Goal: Navigation & Orientation: Find specific page/section

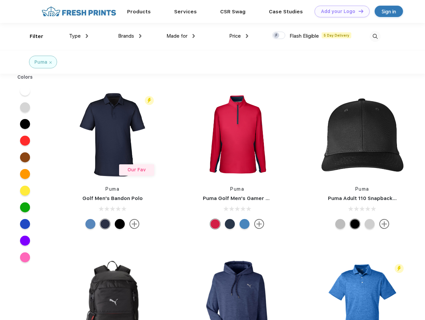
scroll to position [0, 0]
click at [340, 11] on link "Add your Logo Design Tool" at bounding box center [341, 12] width 55 height 12
click at [0, 0] on div "Design Tool" at bounding box center [0, 0] width 0 height 0
click at [358, 11] on link "Add your Logo Design Tool" at bounding box center [341, 12] width 55 height 12
click at [32, 36] on div "Filter" at bounding box center [37, 37] width 14 height 8
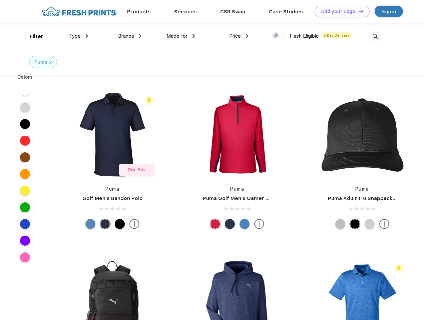
click at [79, 36] on span "Type" at bounding box center [75, 36] width 12 height 6
click at [130, 36] on span "Brands" at bounding box center [126, 36] width 16 height 6
click at [181, 36] on span "Made for" at bounding box center [176, 36] width 21 height 6
click at [239, 36] on span "Price" at bounding box center [235, 36] width 12 height 6
click at [279, 36] on div at bounding box center [278, 35] width 13 height 7
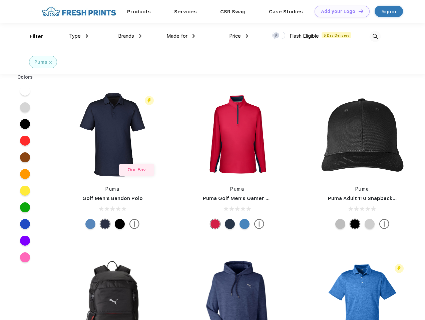
click at [276, 36] on input "checkbox" at bounding box center [274, 33] width 4 height 4
click at [375, 36] on img at bounding box center [375, 36] width 11 height 11
